Goal: Task Accomplishment & Management: Use online tool/utility

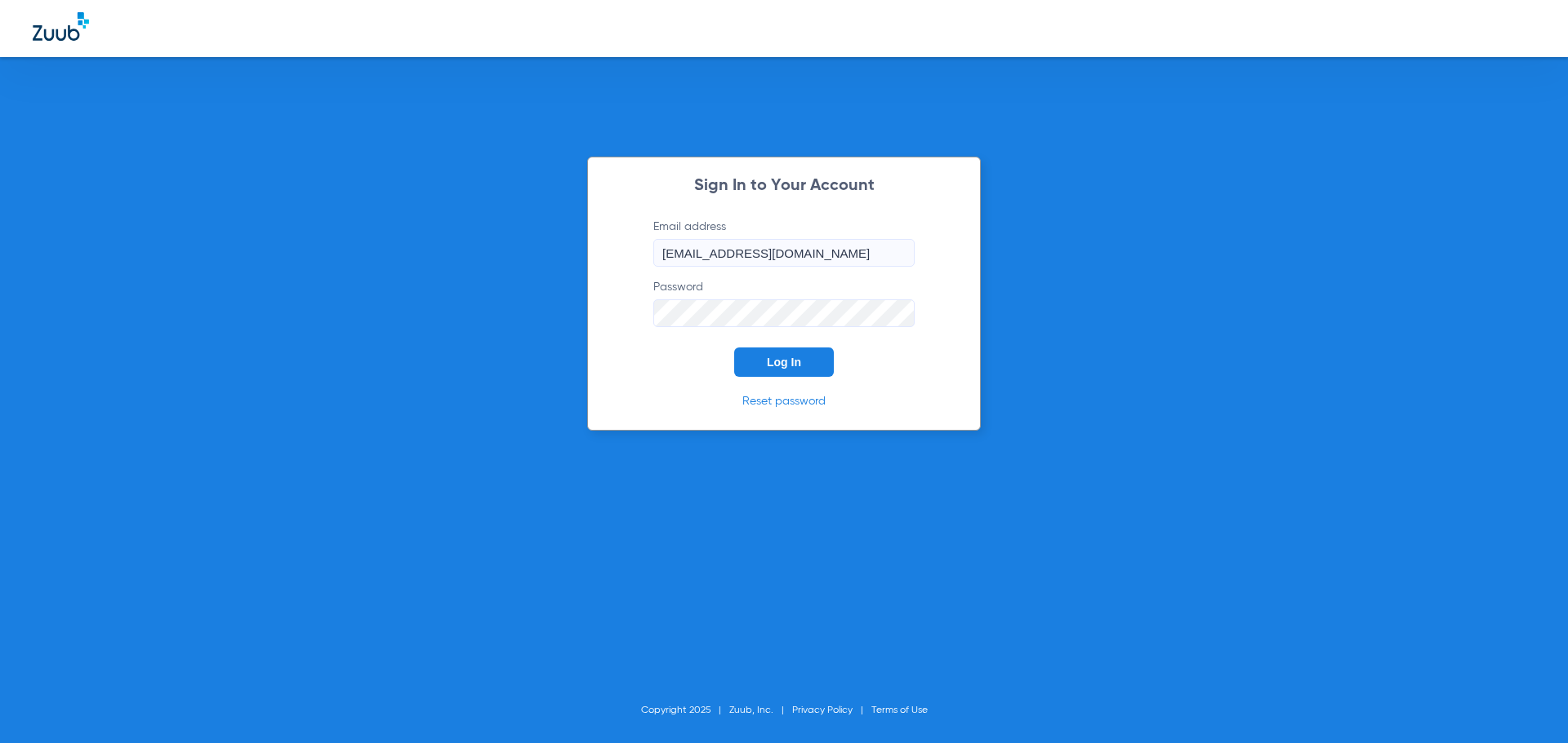
click at [805, 360] on button "Log In" at bounding box center [784, 362] width 100 height 30
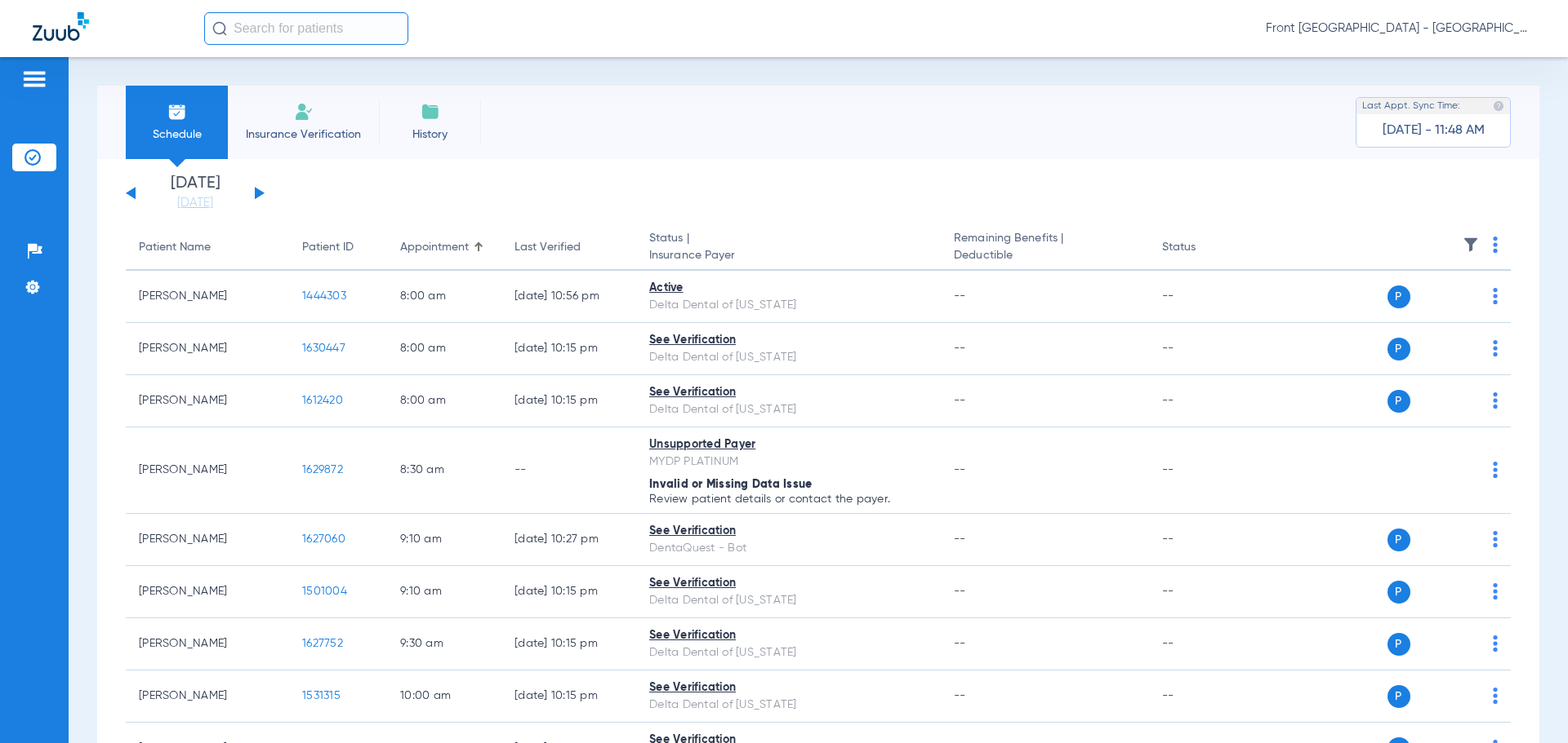
click at [256, 187] on div "[DATE] [DATE] [DATE] [DATE] [DATE] [DATE] [DATE] [DATE] [DATE] [DATE] [DATE] [D…" at bounding box center [195, 193] width 139 height 36
click at [256, 192] on button at bounding box center [259, 193] width 10 height 12
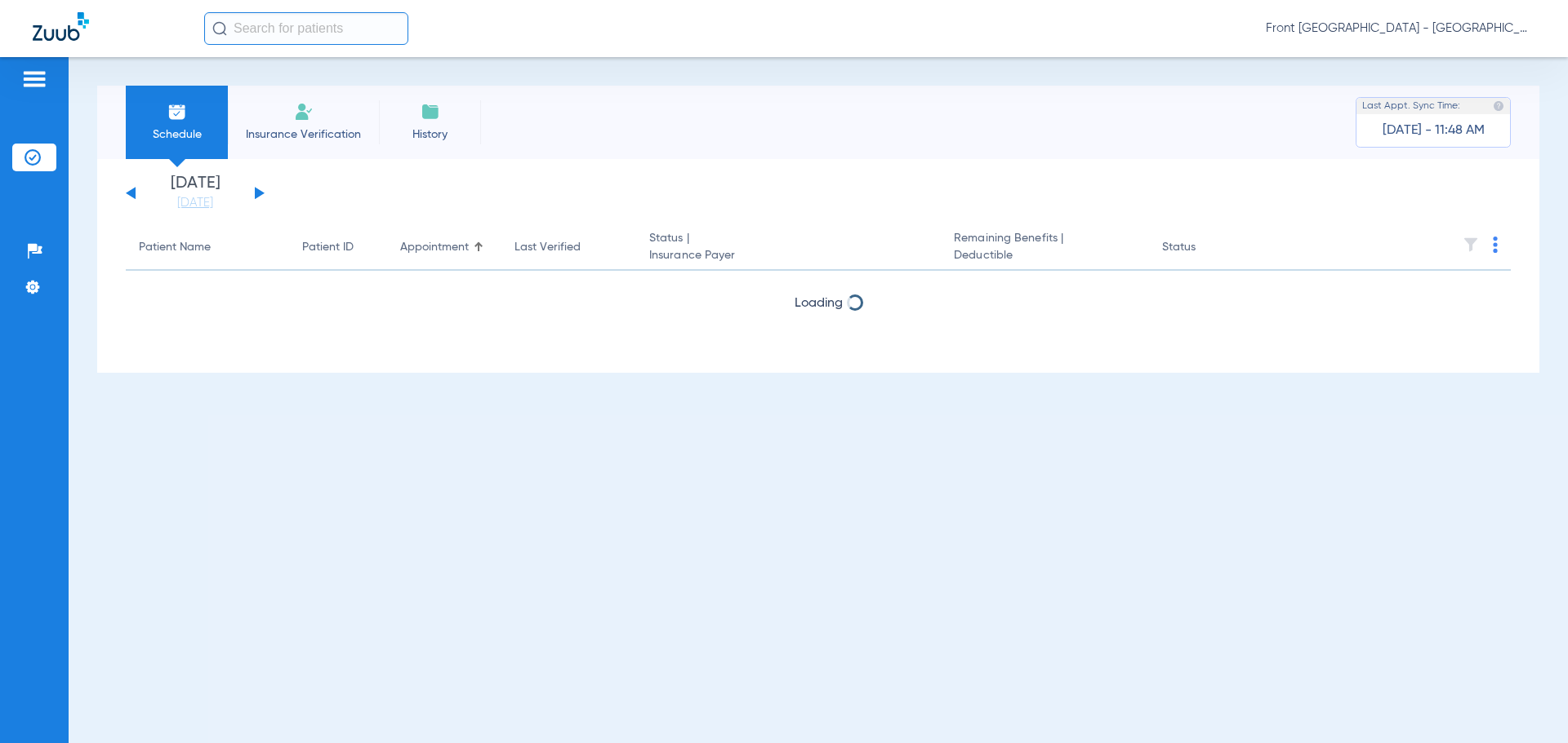
click at [256, 192] on button at bounding box center [259, 193] width 10 height 12
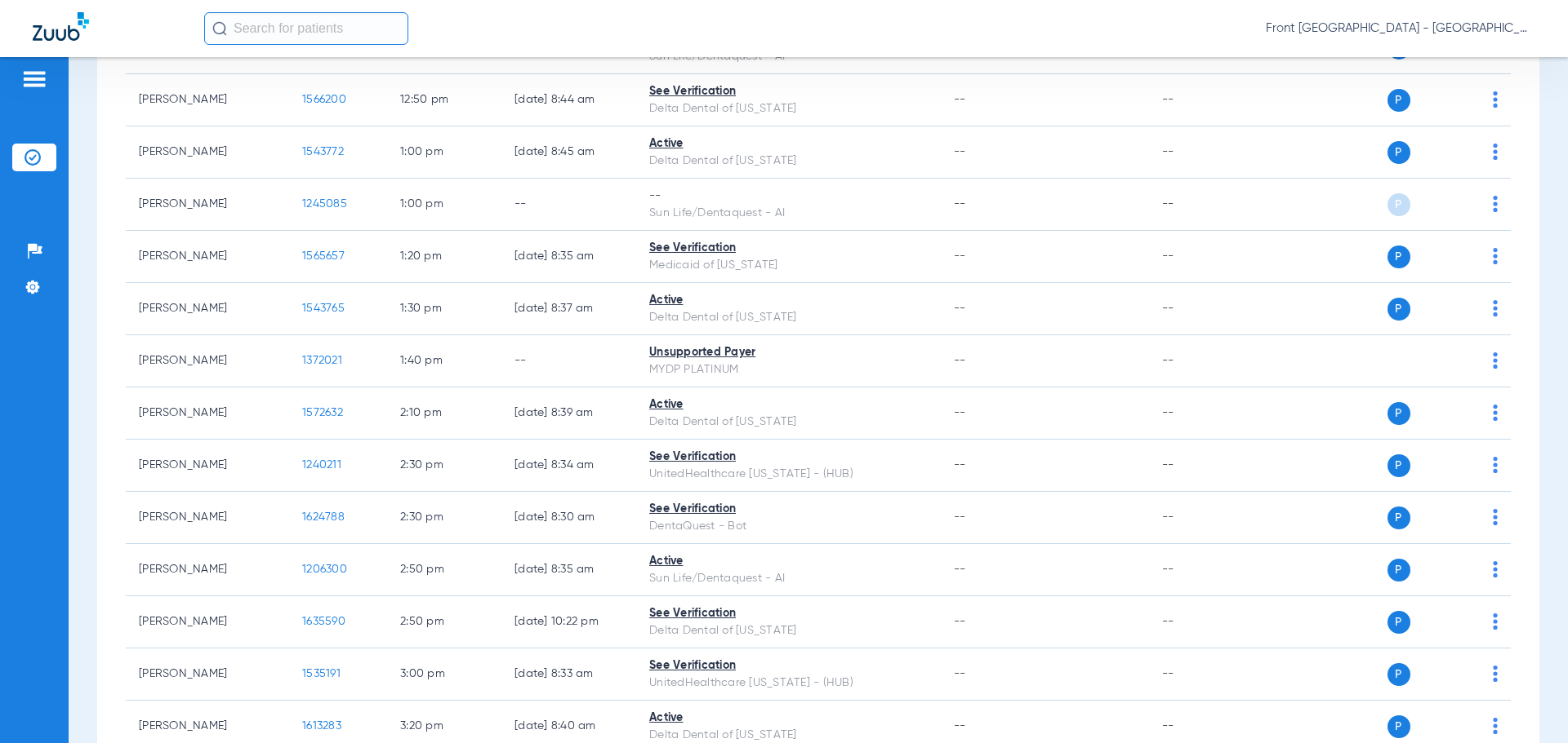
scroll to position [1290, 0]
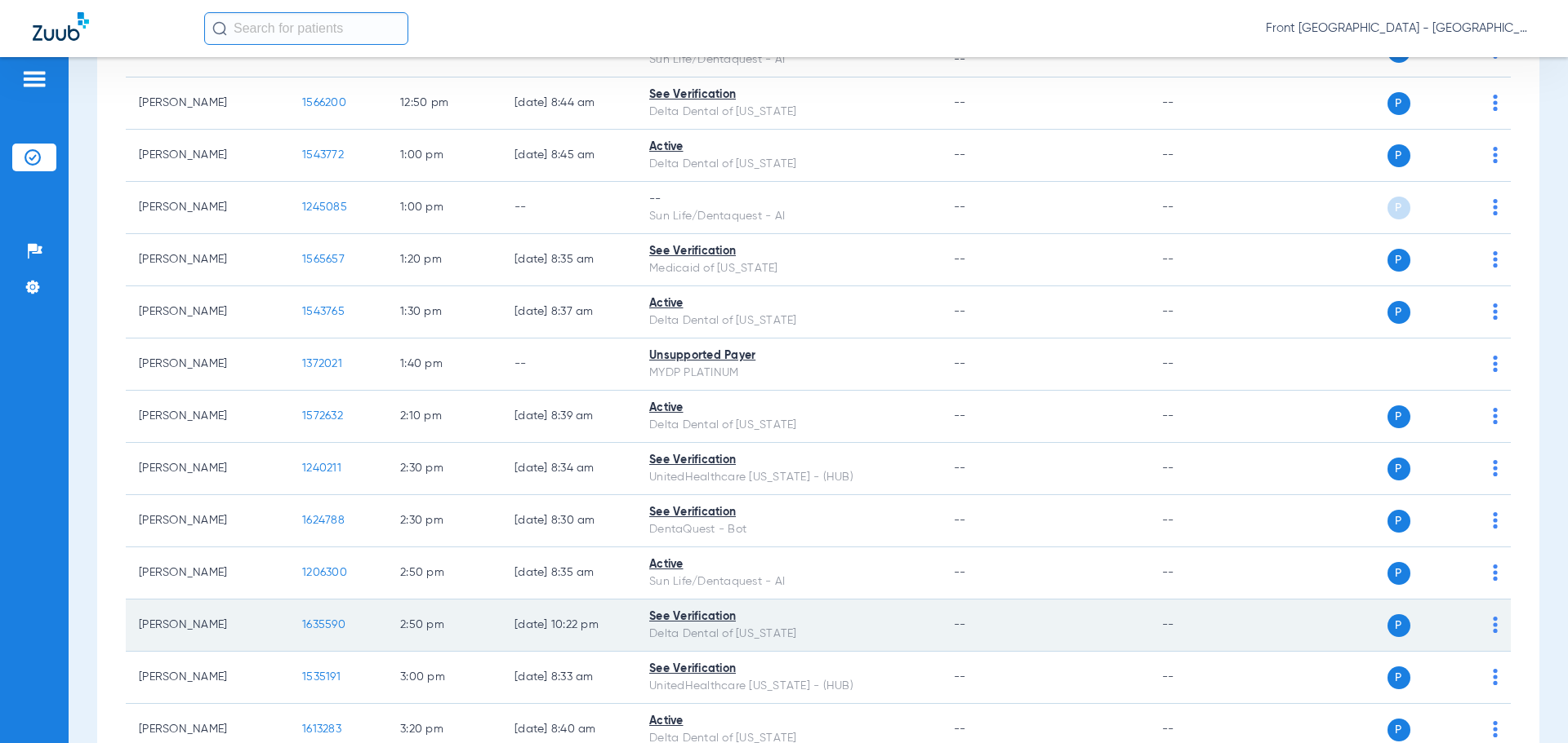
click at [311, 625] on span "1635590" at bounding box center [323, 625] width 43 height 11
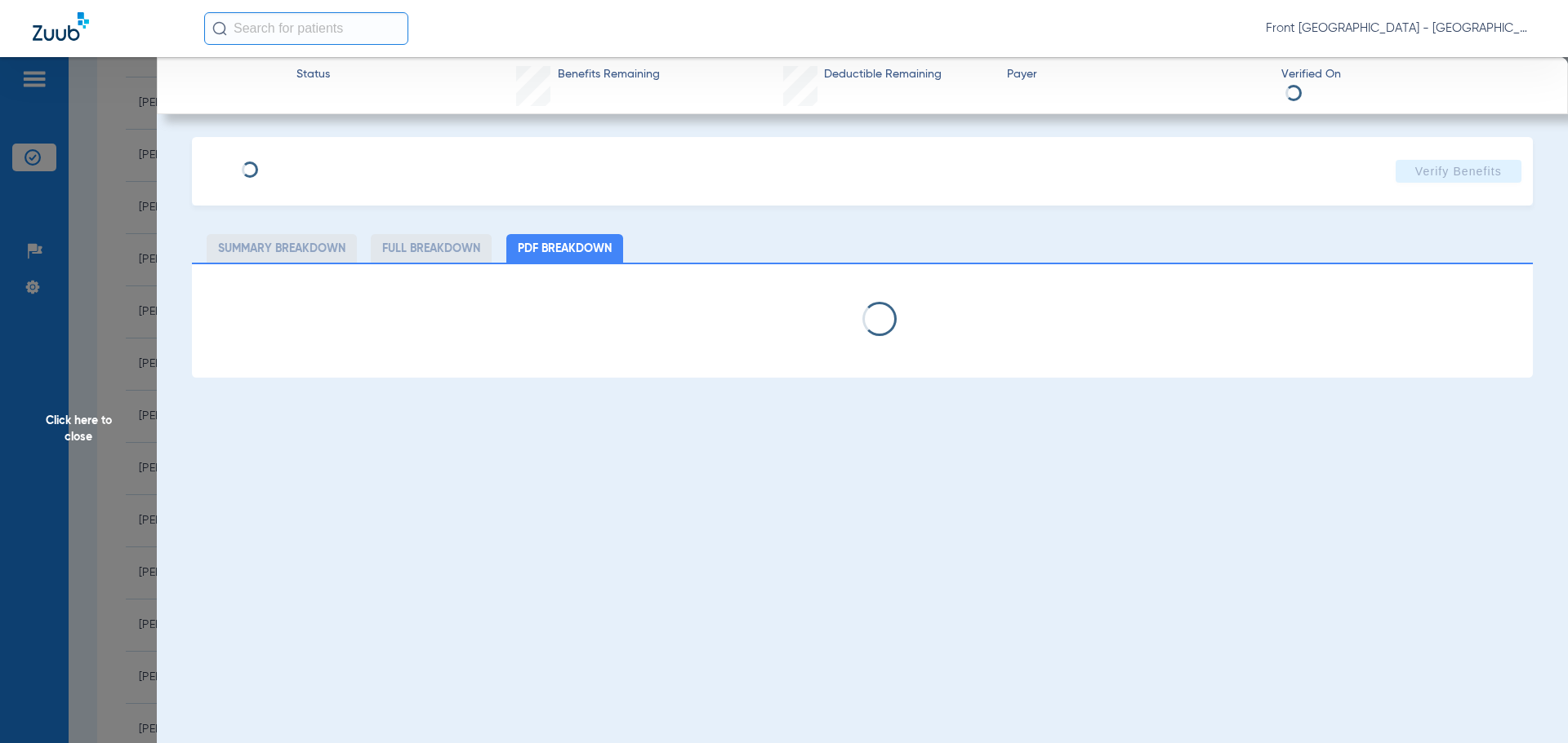
select select "page-width"
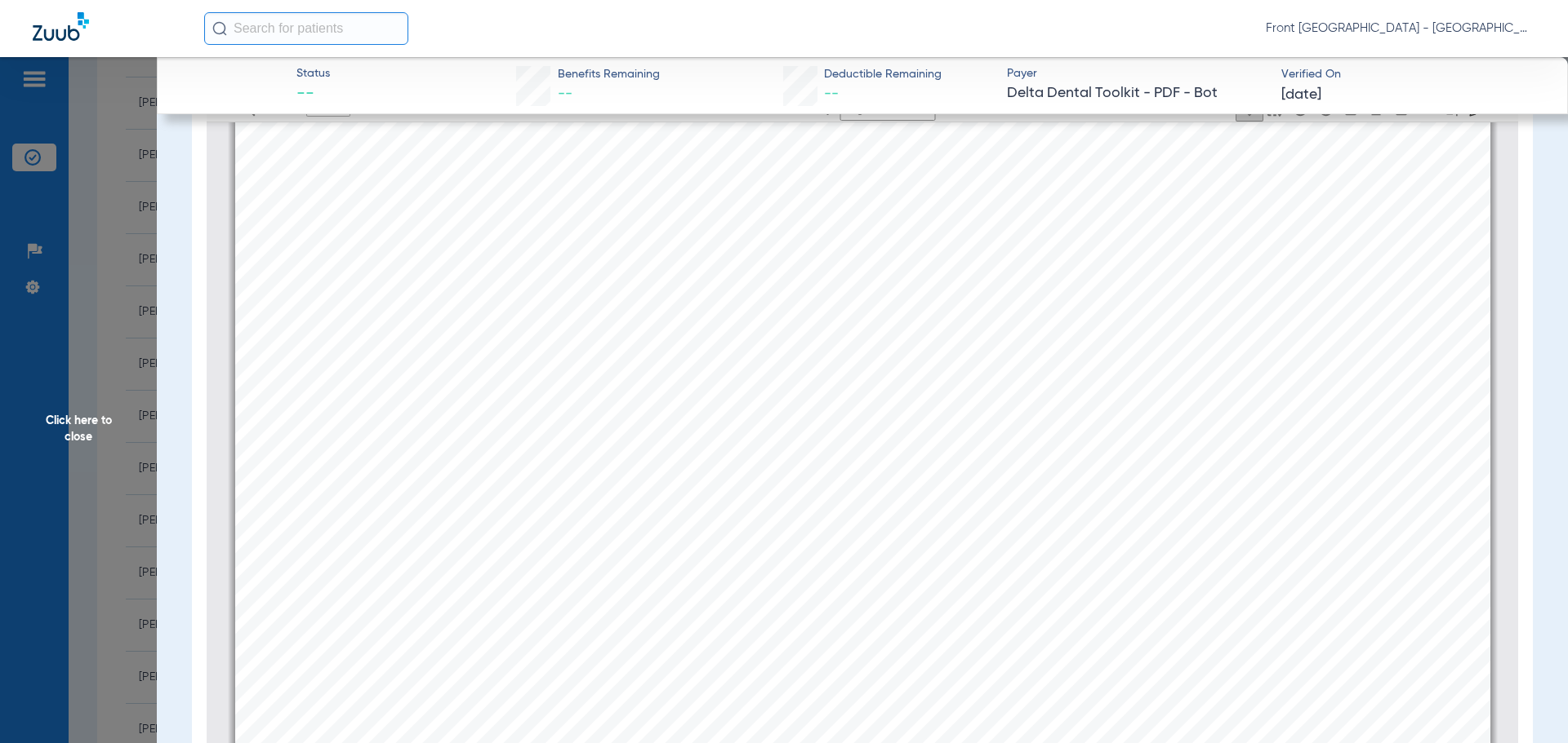
scroll to position [195, 0]
click at [1014, 32] on div "Front [GEOGRAPHIC_DATA] - [GEOGRAPHIC_DATA] | My Community Dental Centers" at bounding box center [869, 28] width 1330 height 33
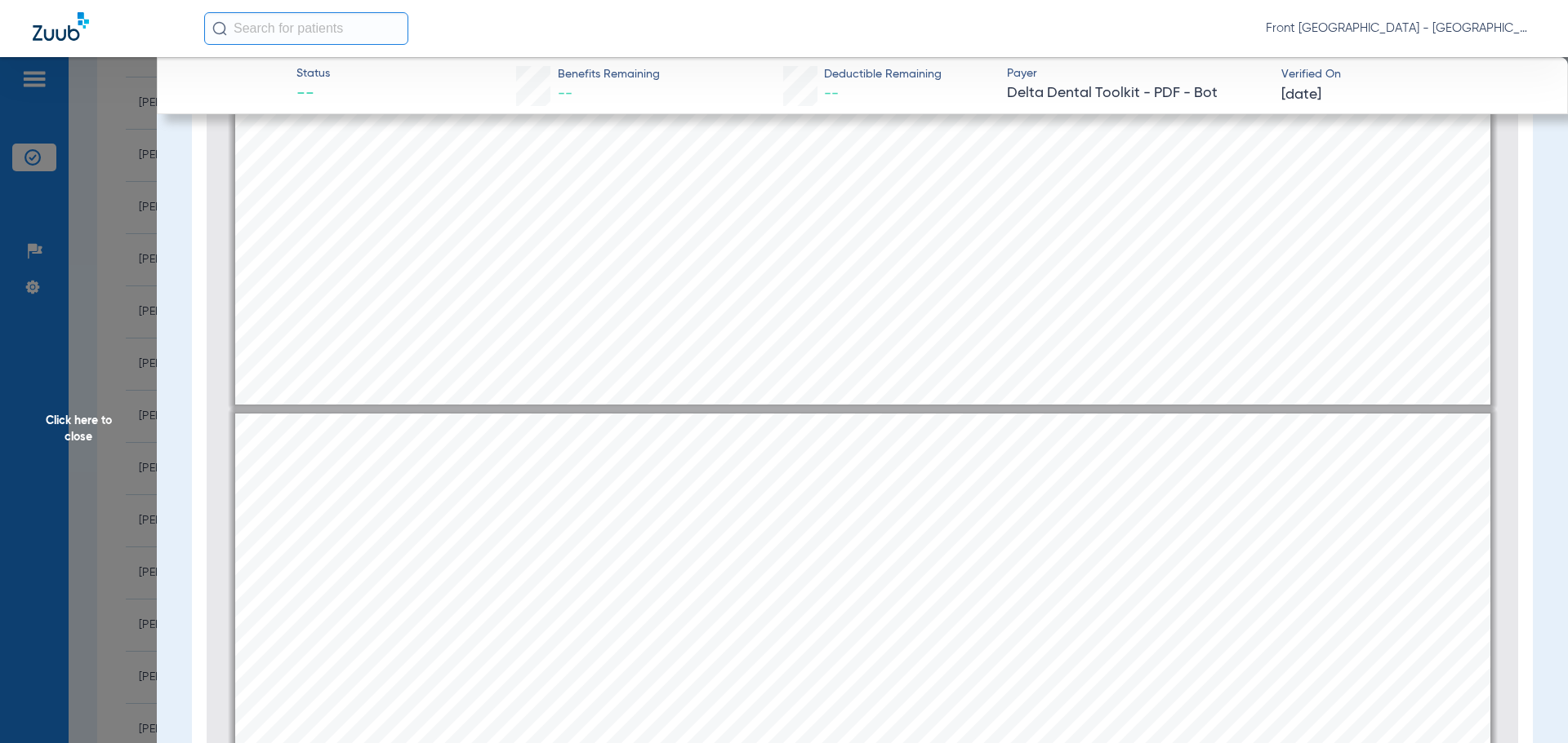
type input "1"
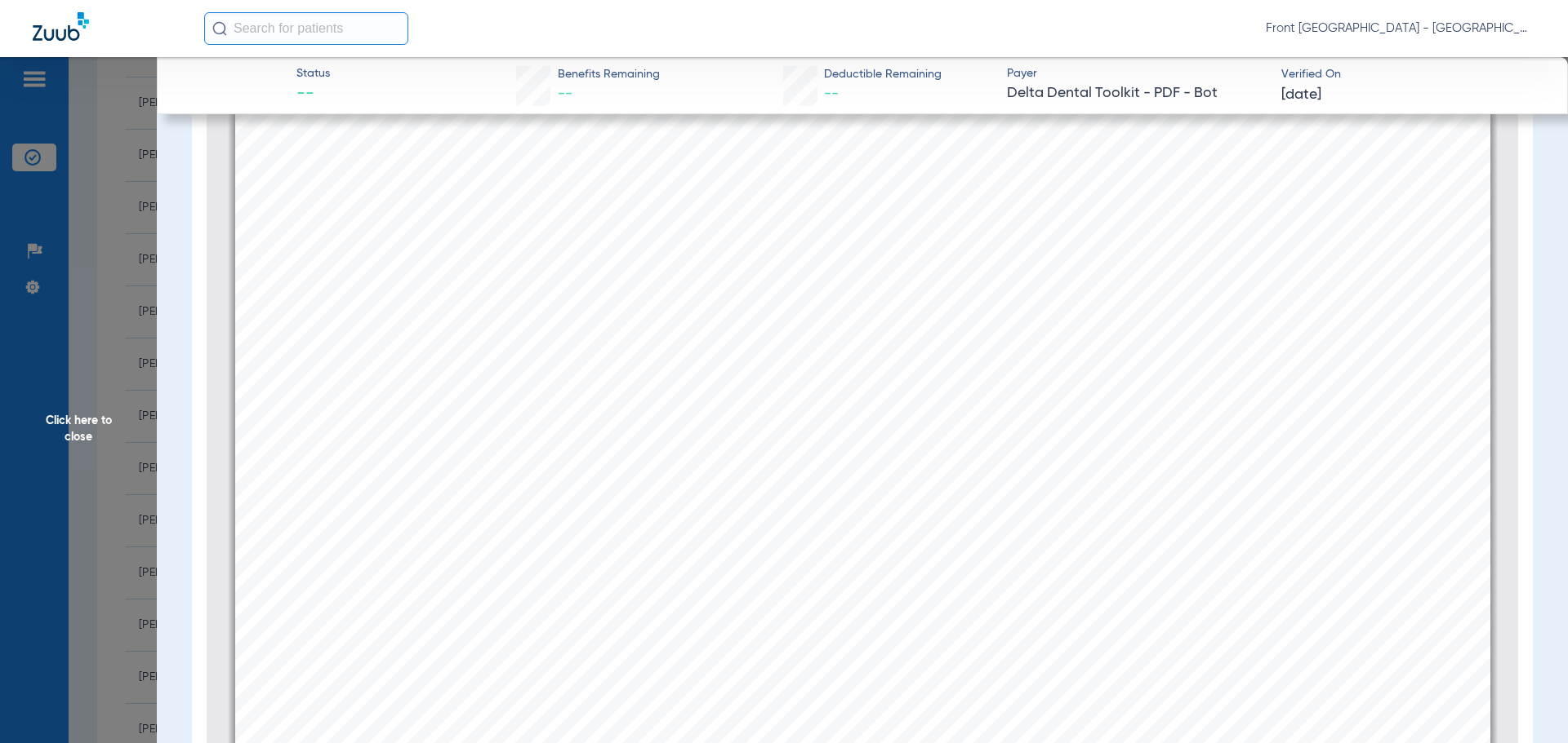
scroll to position [408, 0]
click at [96, 421] on span "Click here to close" at bounding box center [78, 428] width 157 height 743
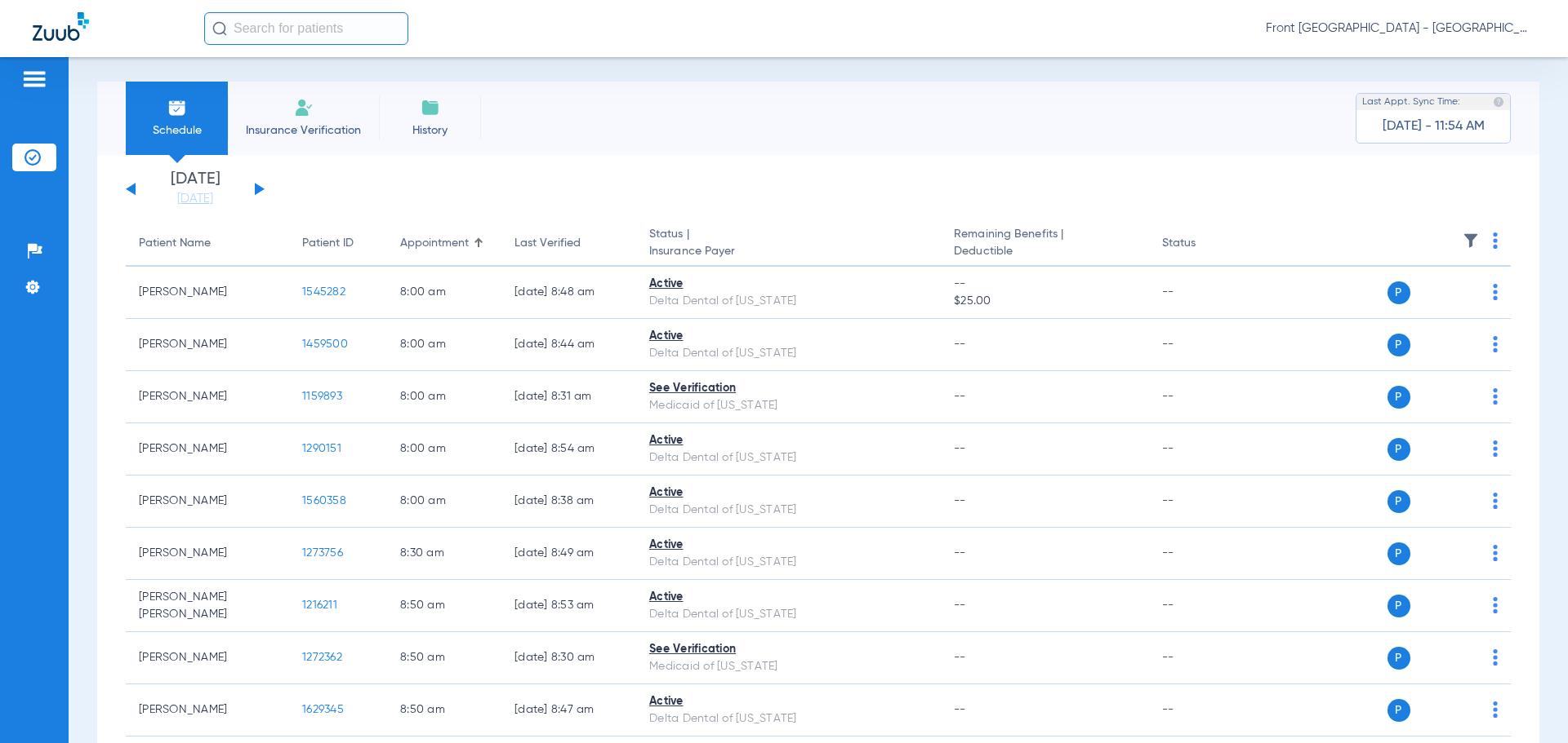
scroll to position [0, 0]
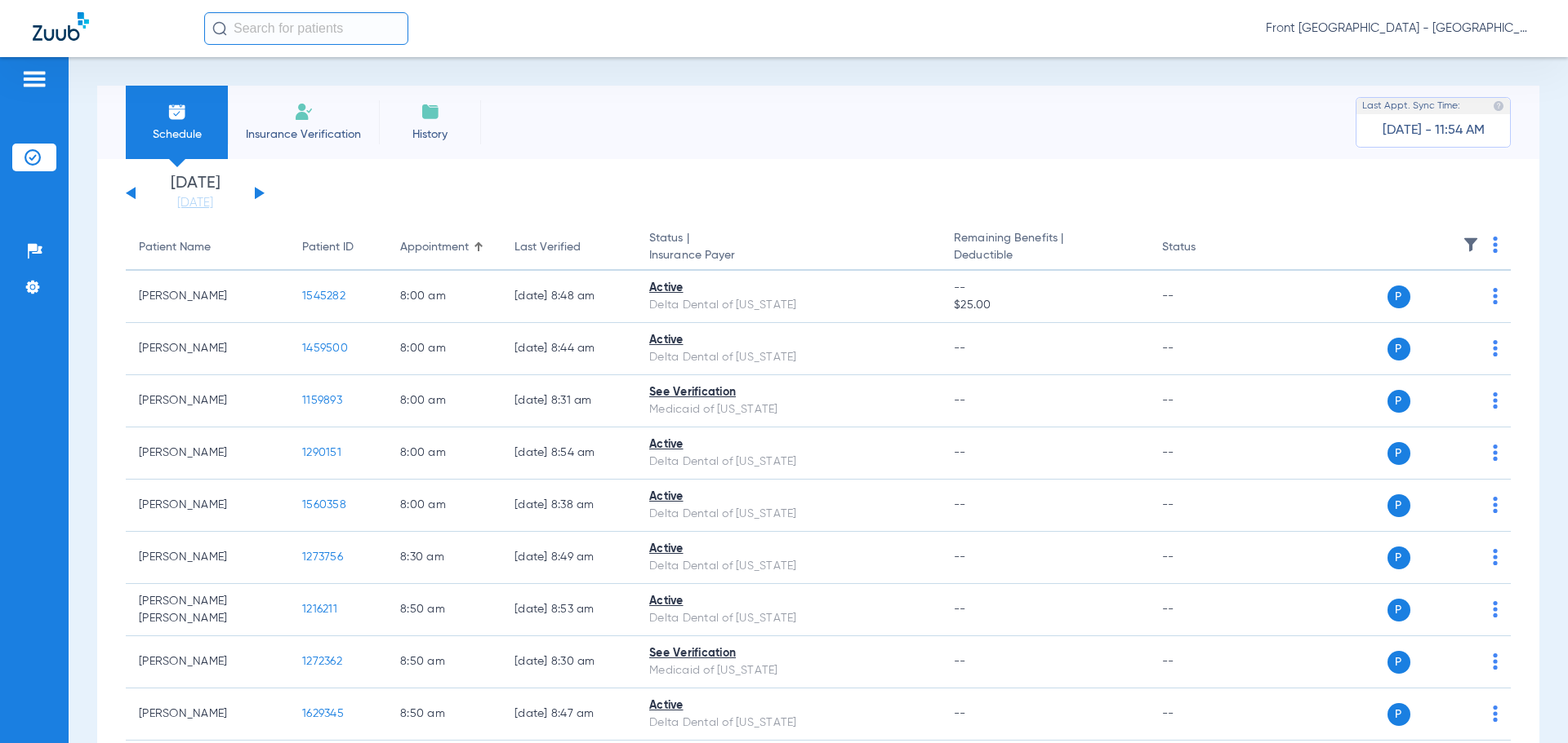
click at [130, 194] on button at bounding box center [130, 193] width 10 height 12
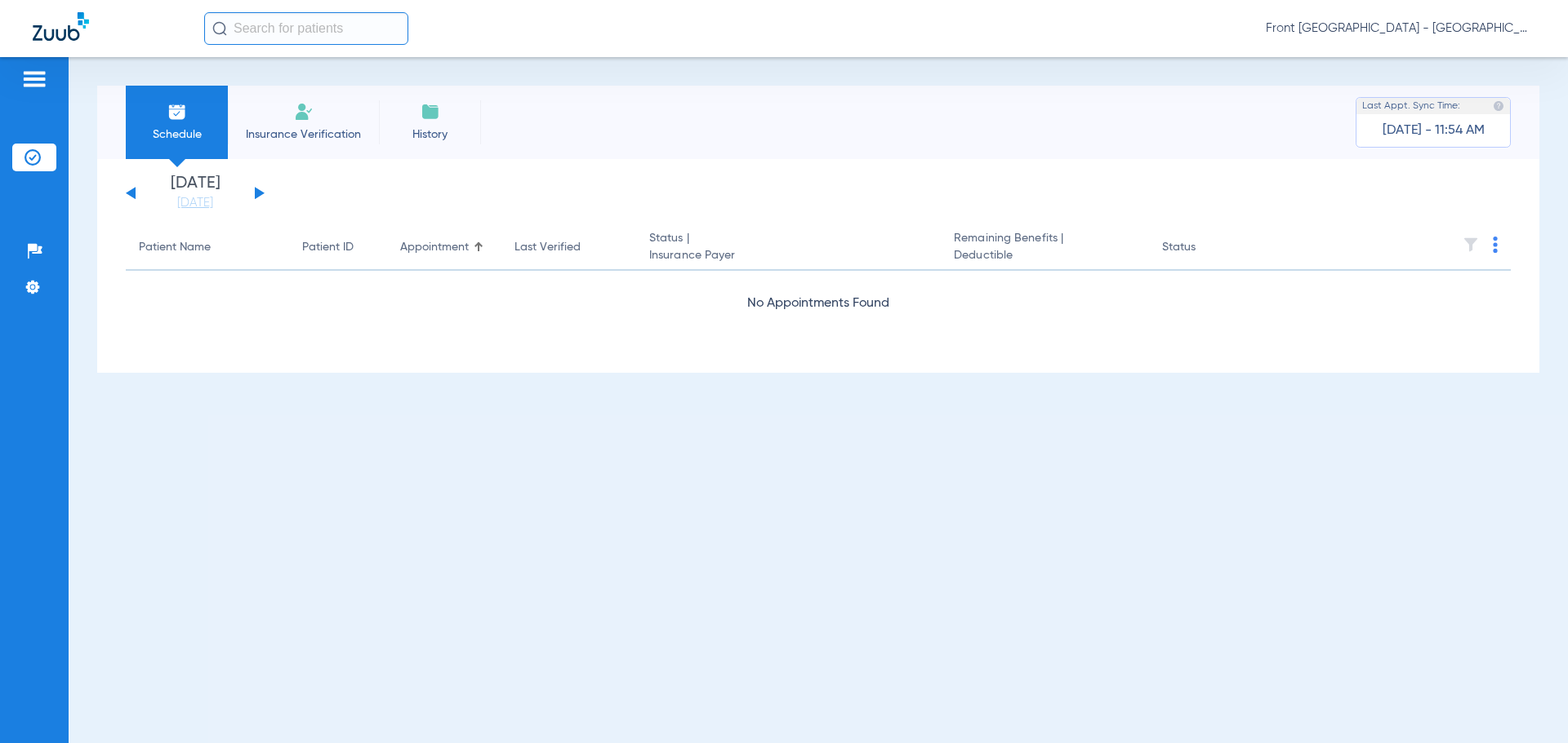
click at [130, 194] on button at bounding box center [130, 193] width 10 height 12
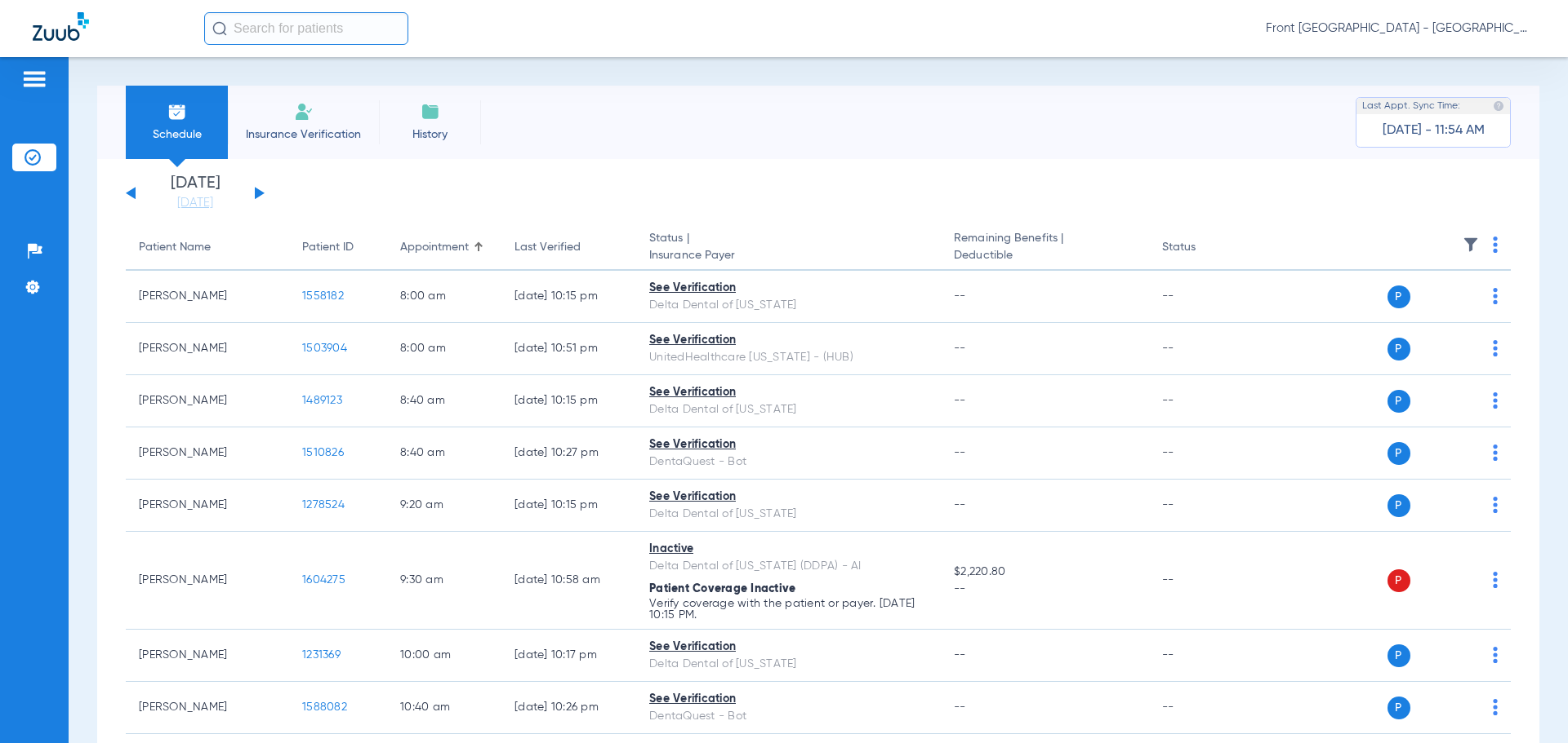
click at [663, 122] on div "Schedule Insurance Verification History Last Appt. Sync Time: [DATE] - 11:54 AM" at bounding box center [818, 122] width 1442 height 74
click at [590, 115] on div "Schedule Insurance Verification History Last Appt. Sync Time: [DATE] - 11:54 AM" at bounding box center [818, 122] width 1442 height 74
